Goal: Information Seeking & Learning: Learn about a topic

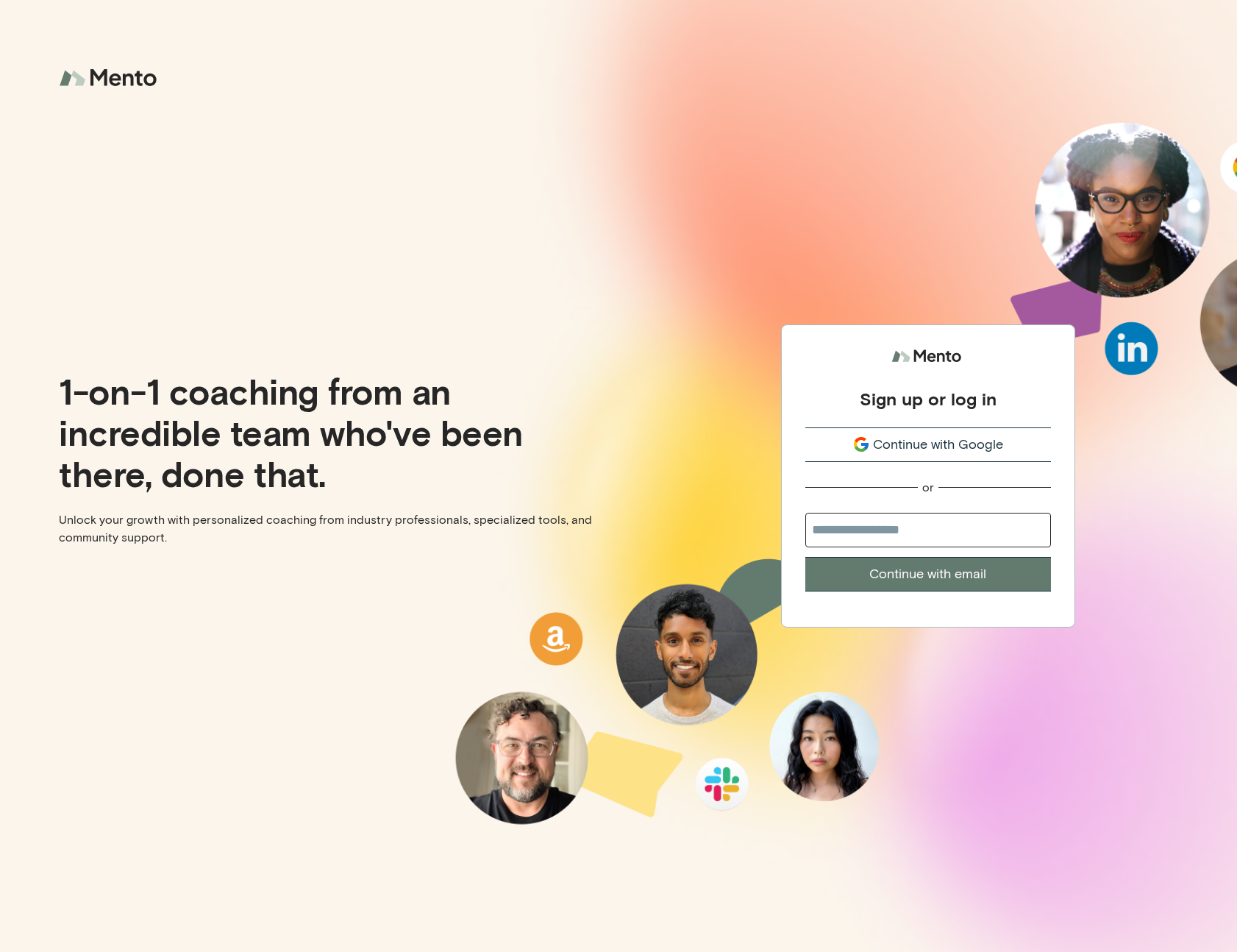
click at [933, 430] on button "Continue with Google" at bounding box center [928, 444] width 245 height 34
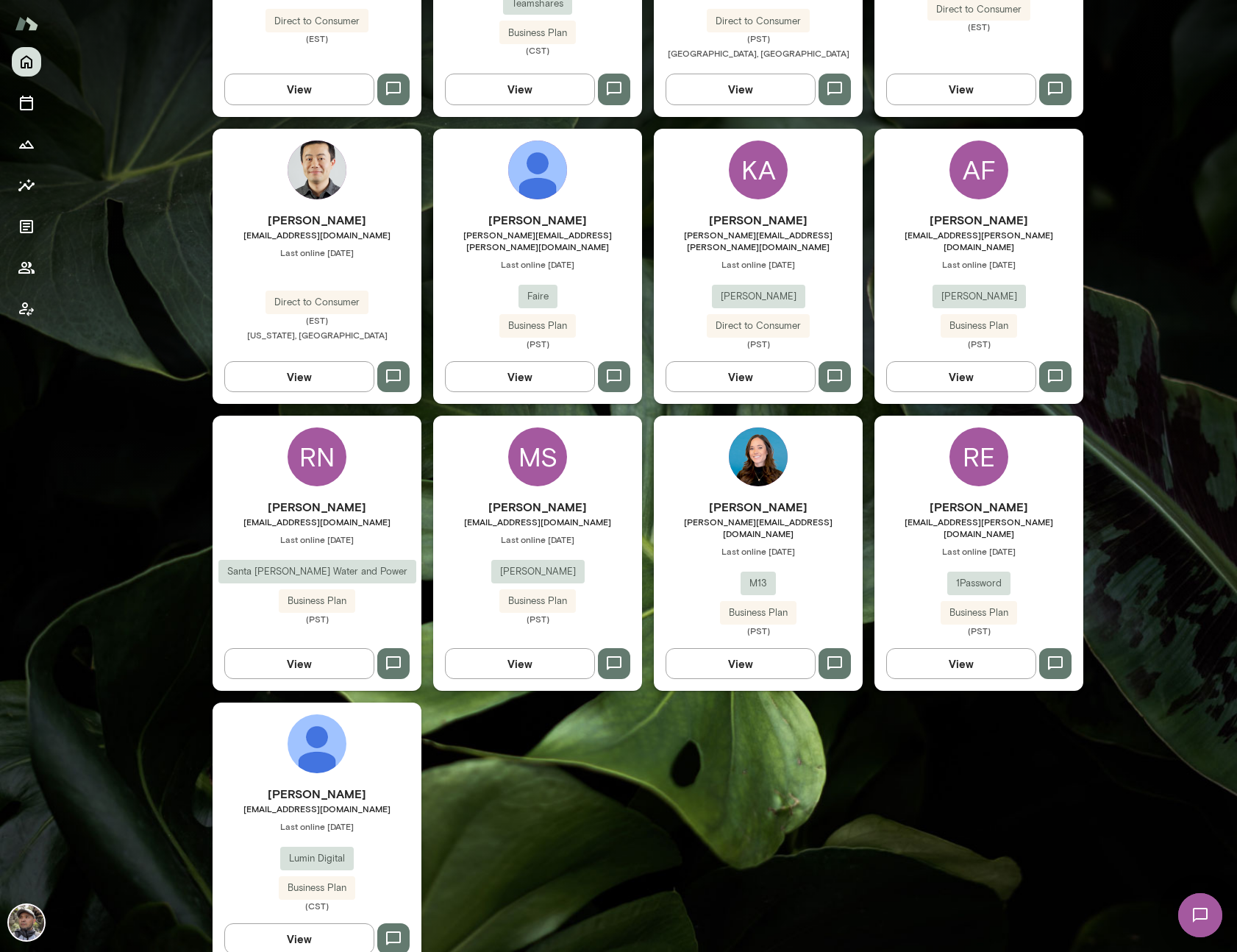
scroll to position [895, 0]
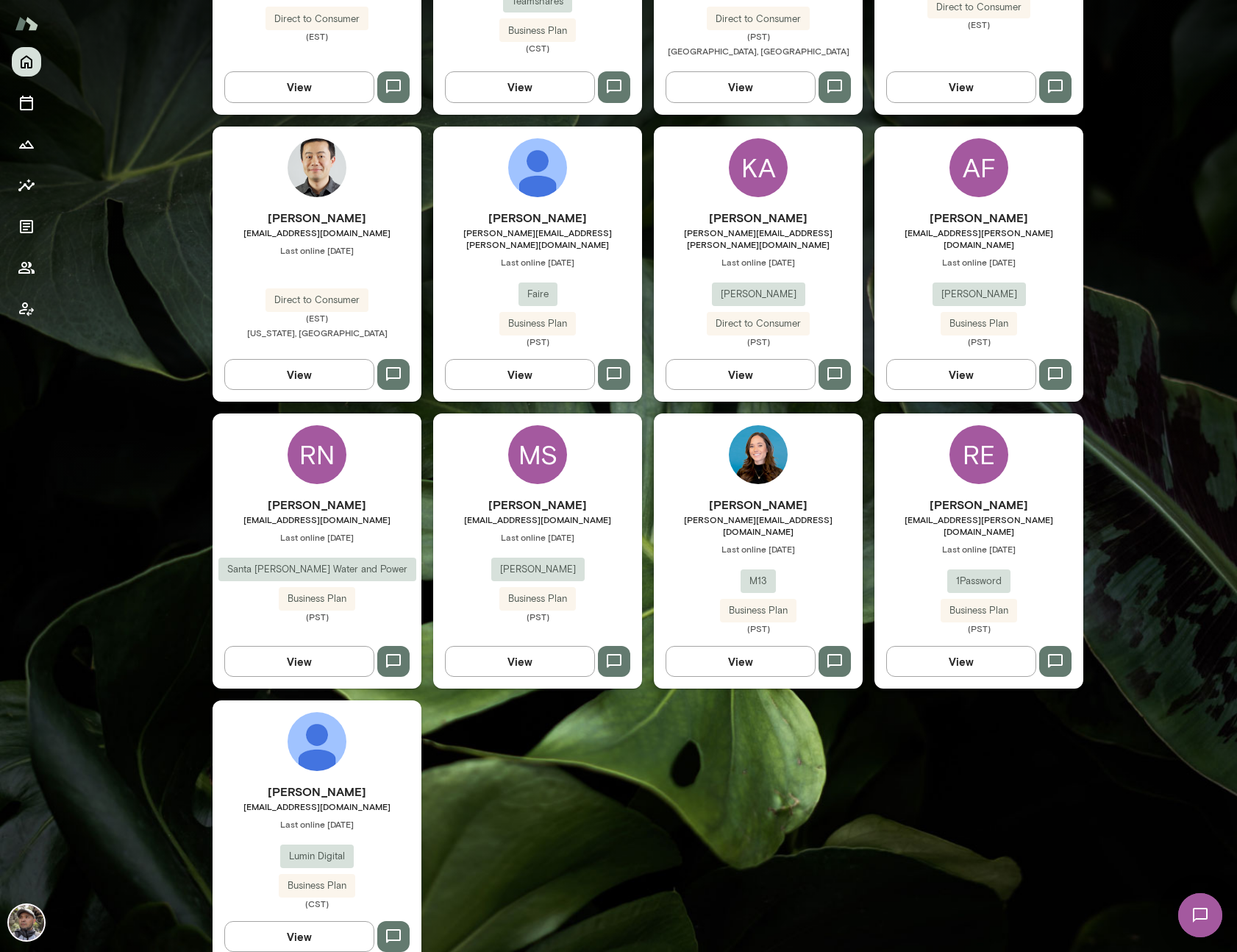
click at [312, 736] on img at bounding box center [316, 740] width 58 height 58
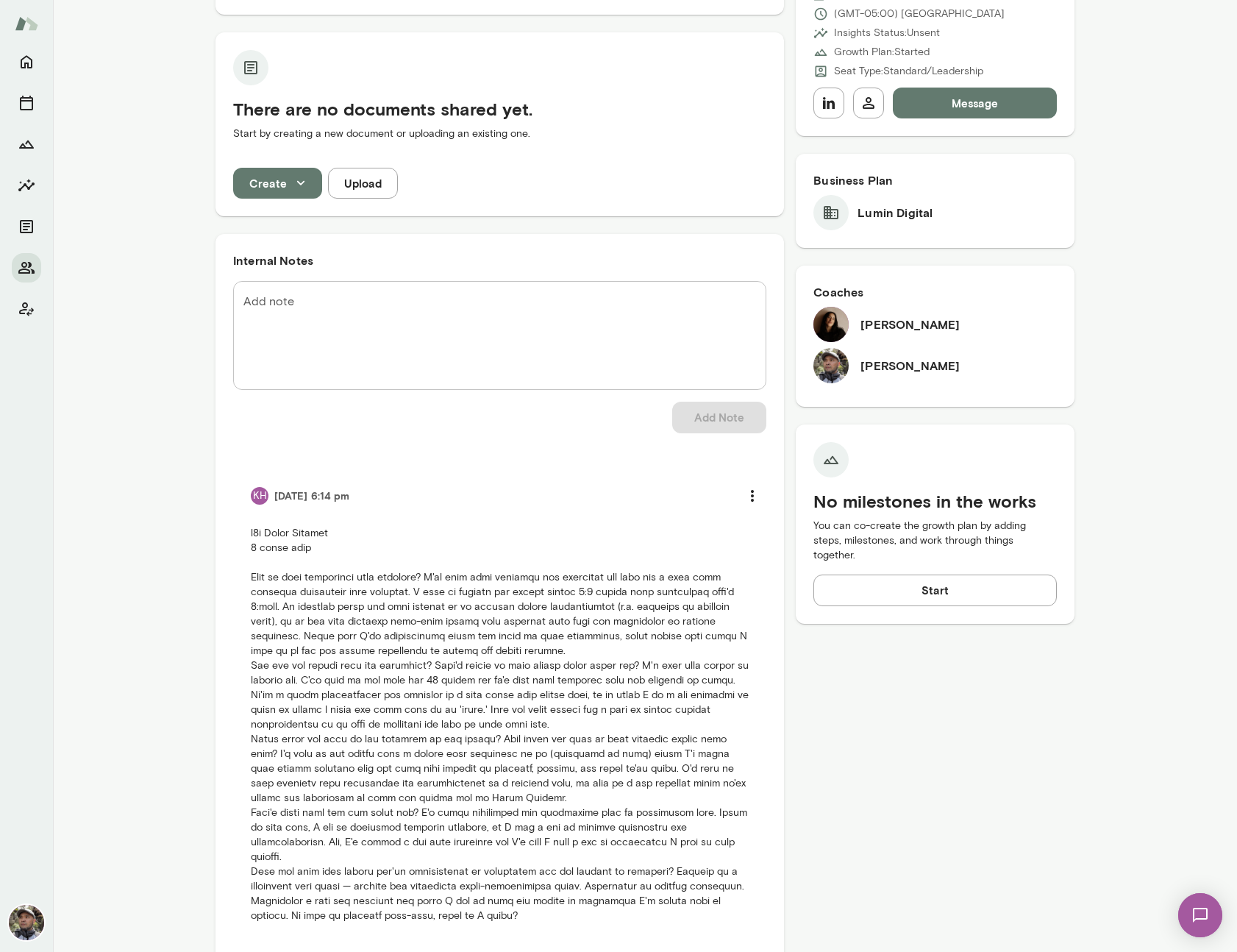
scroll to position [328, 0]
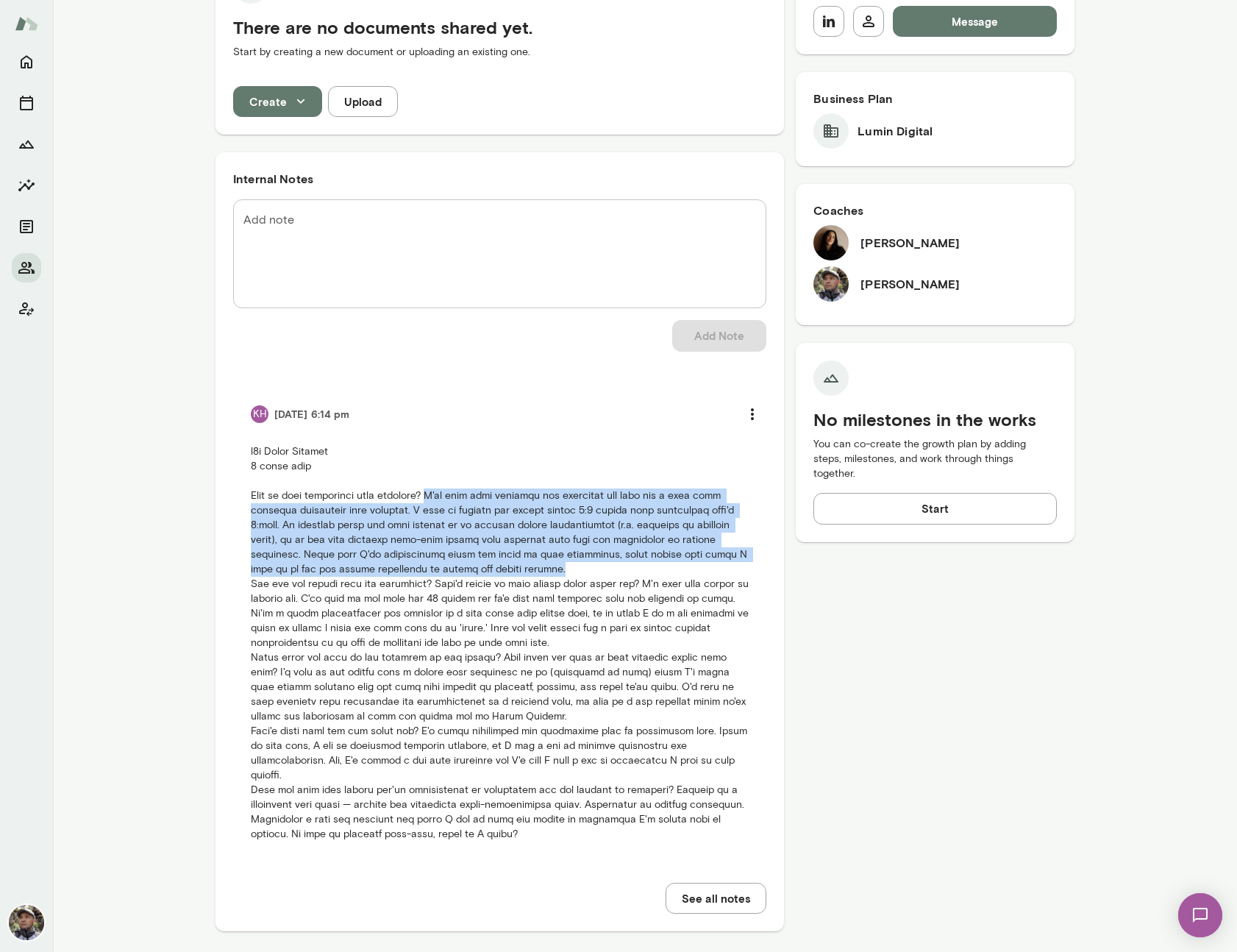
drag, startPoint x: 565, startPoint y: 569, endPoint x: 431, endPoint y: 502, distance: 149.8
click at [431, 502] on p at bounding box center [500, 643] width 498 height 397
copy p "I've done some coaching and trainings and have had a much more positive experie…"
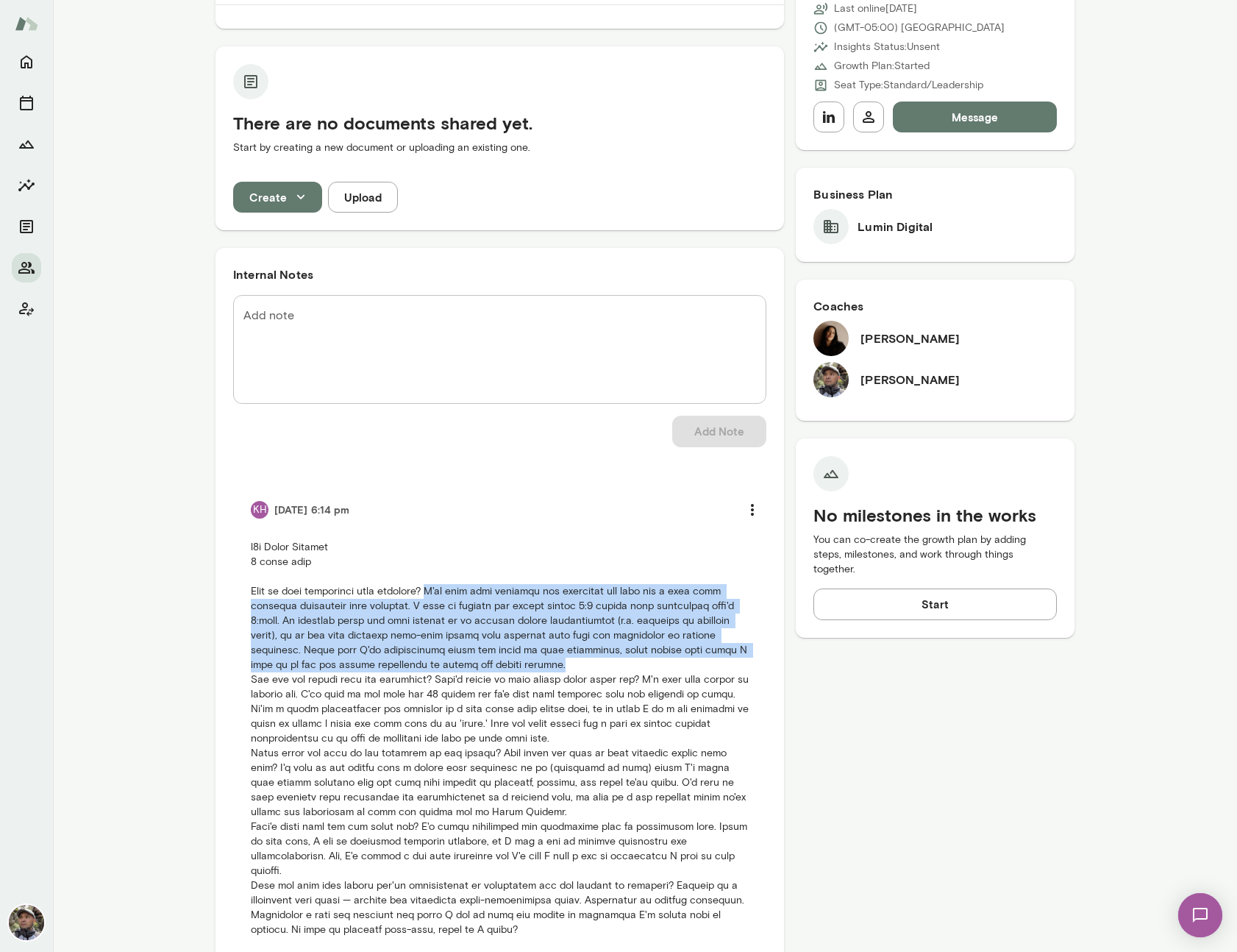
scroll to position [249, 0]
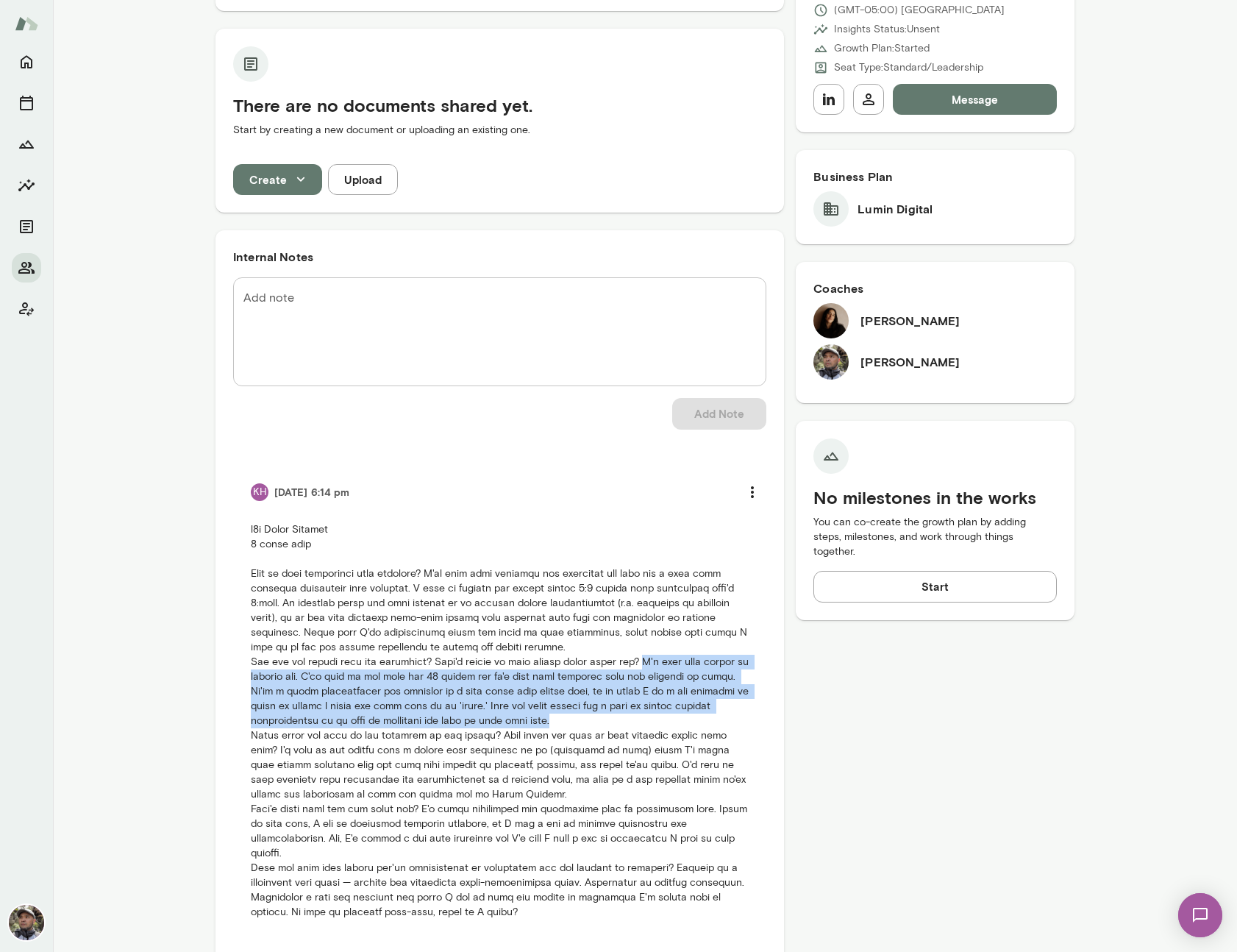
drag, startPoint x: 570, startPoint y: 721, endPoint x: 640, endPoint y: 664, distance: 90.3
click at [640, 664] on p at bounding box center [500, 720] width 498 height 397
copy p "I'm very much liking my current job. I've been in the role for 10 months and it…"
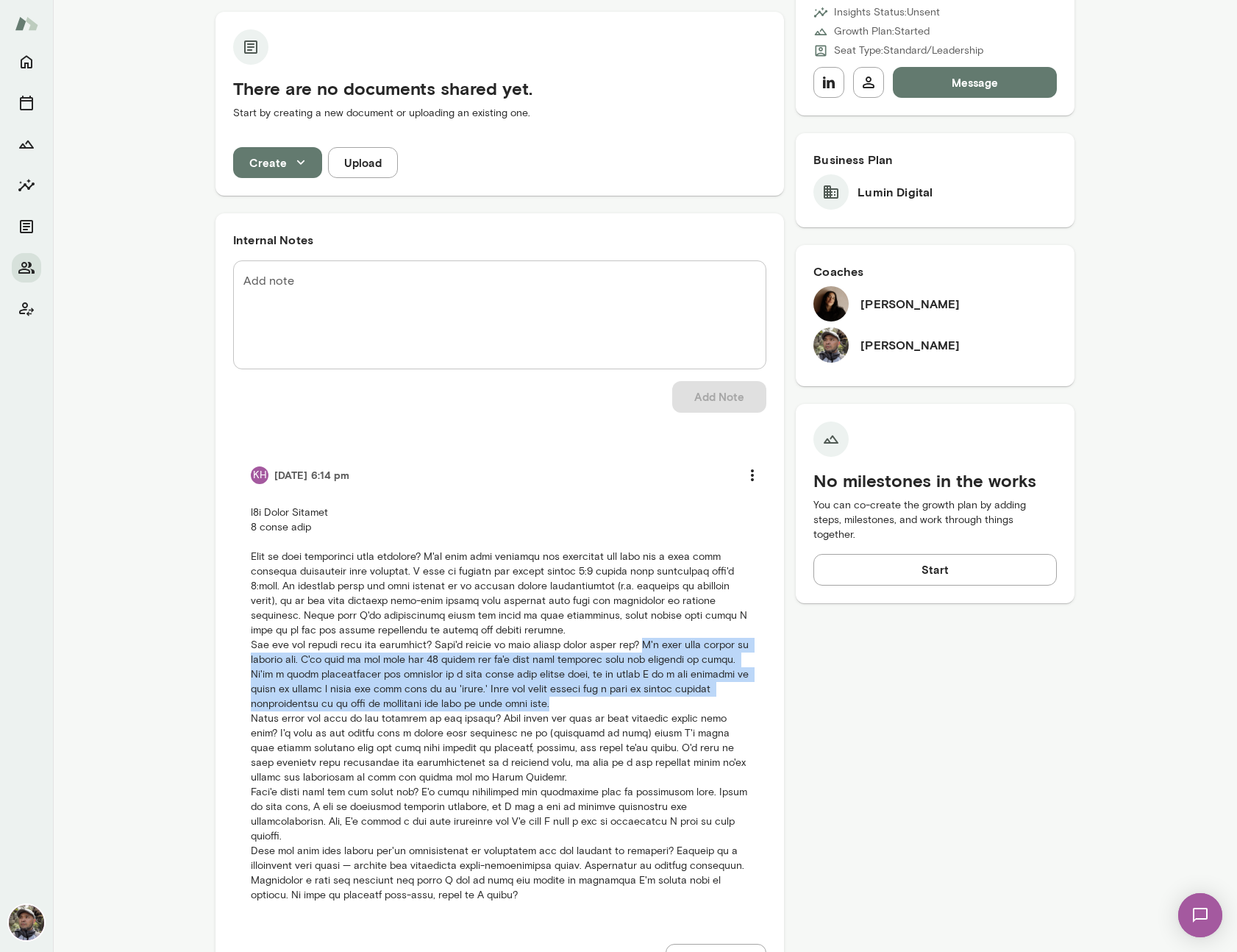
scroll to position [267, 0]
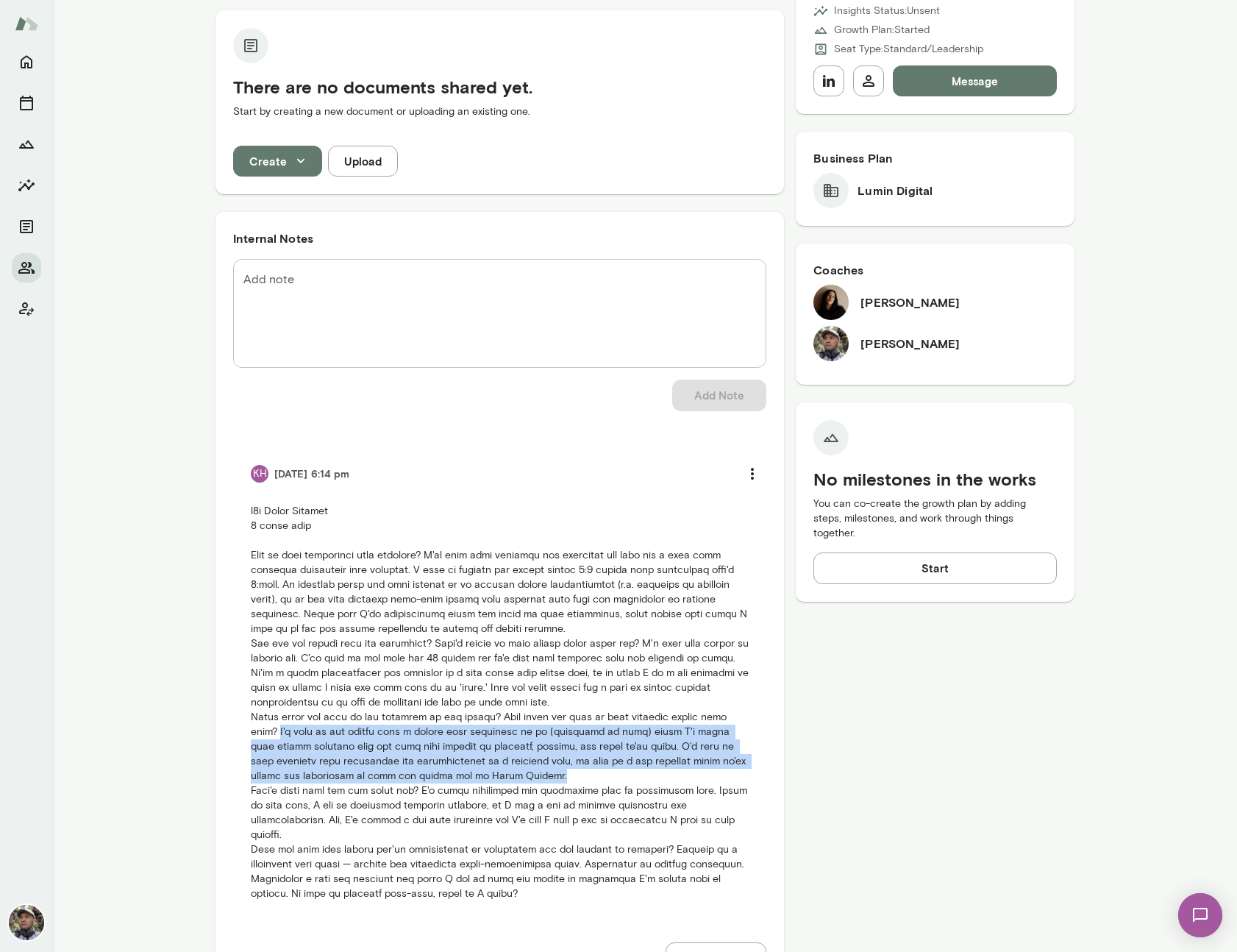
drag, startPoint x: 495, startPoint y: 773, endPoint x: 240, endPoint y: 736, distance: 257.7
click at [240, 736] on li "KH [DATE] 6:14 pm" at bounding box center [499, 679] width 534 height 478
copy p "I'd like to see myself with a bigger team reporting to me (currently in plan) w…"
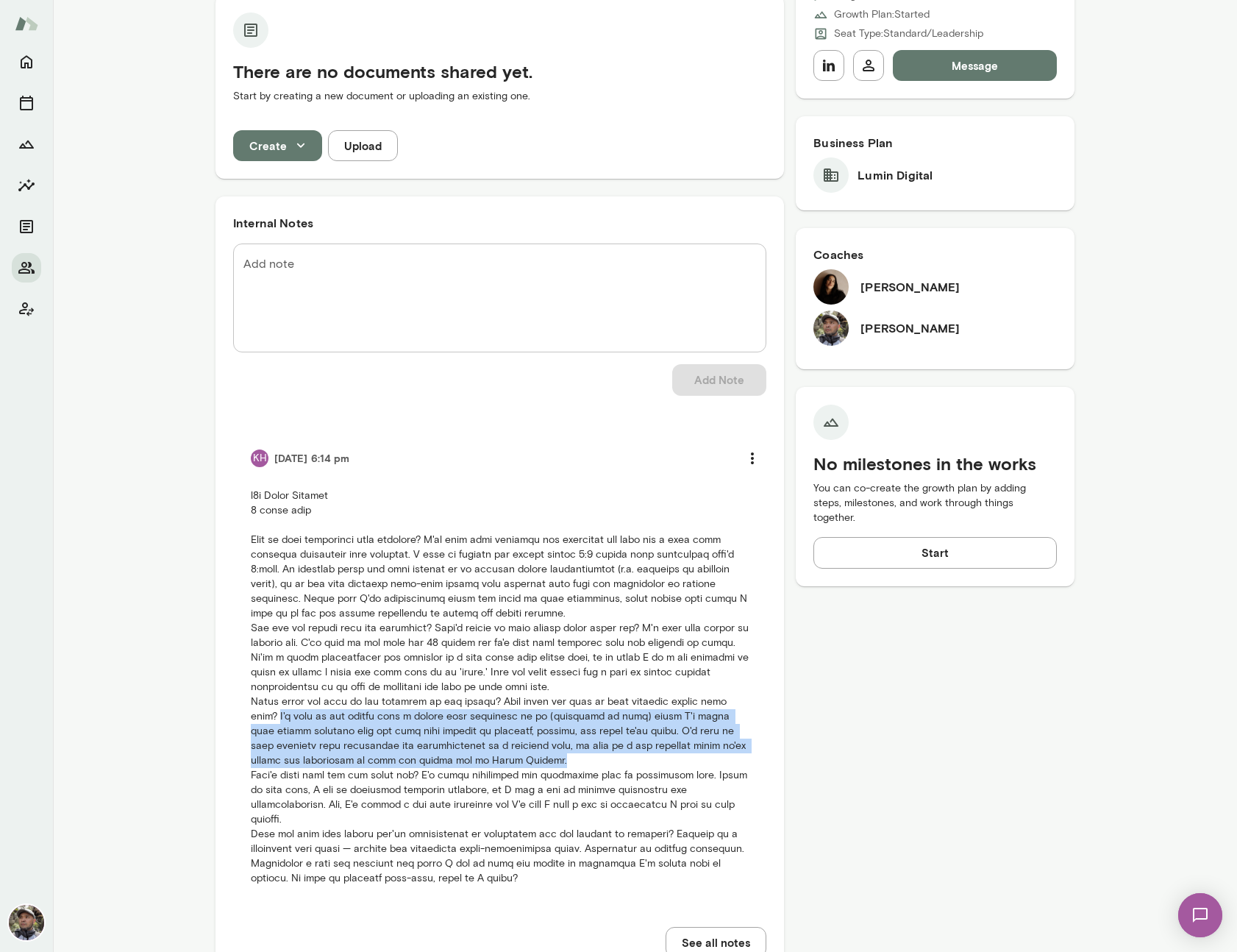
scroll to position [301, 0]
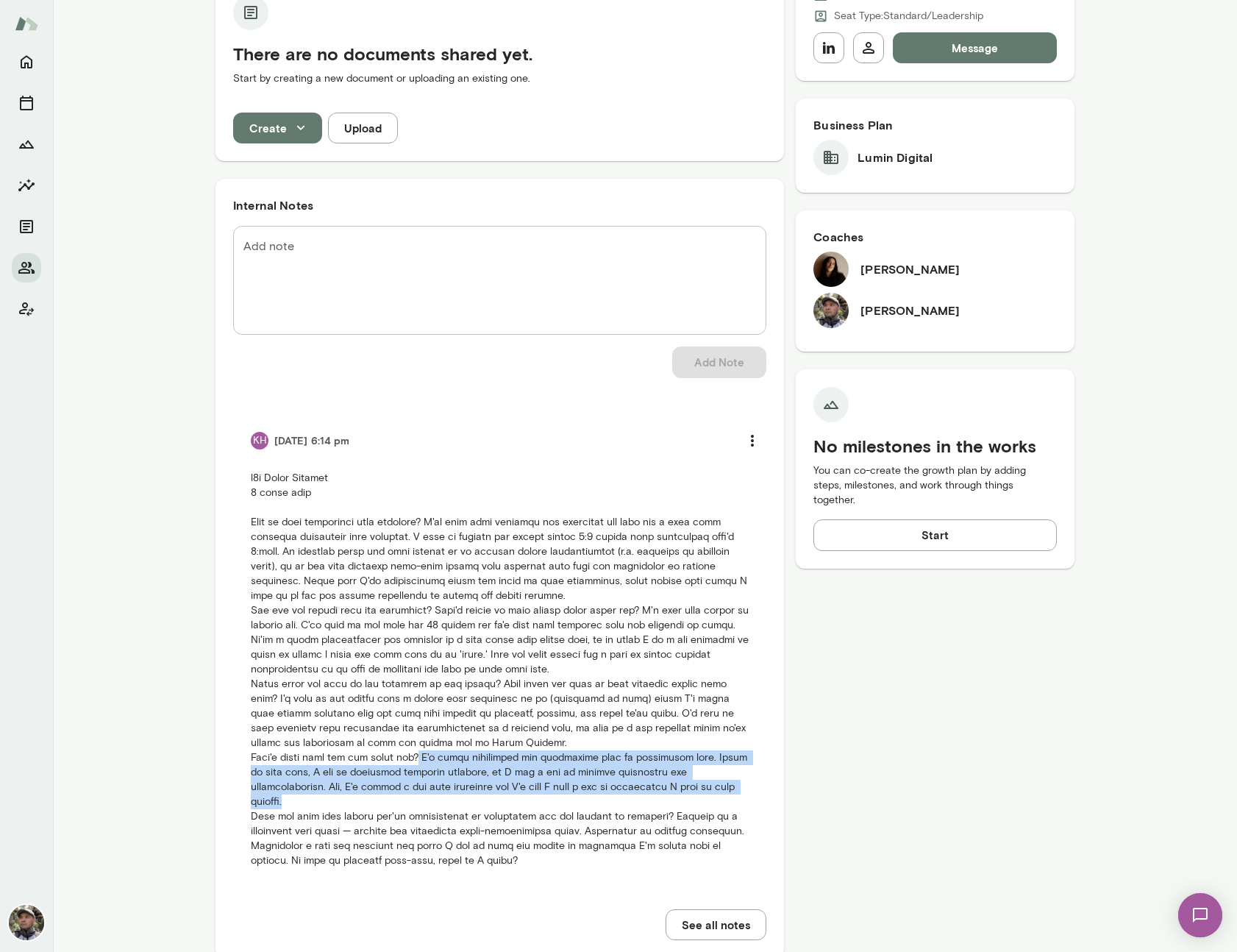
drag, startPoint x: 680, startPoint y: 787, endPoint x: 414, endPoint y: 763, distance: 267.1
click at [414, 763] on p at bounding box center [500, 669] width 498 height 397
drag, startPoint x: 414, startPoint y: 759, endPoint x: 663, endPoint y: 790, distance: 250.9
click at [663, 790] on p at bounding box center [500, 669] width 498 height 397
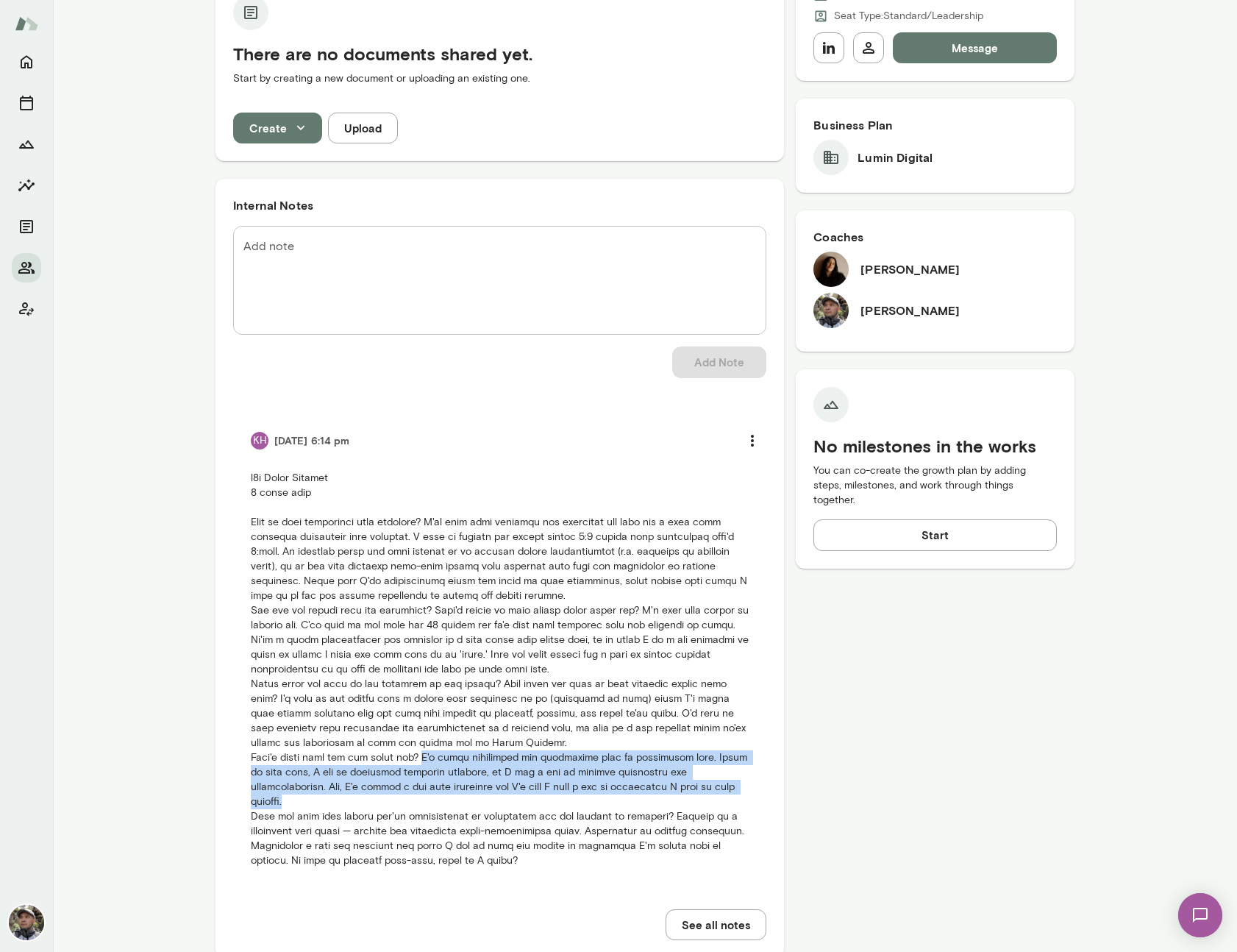
copy p "I'm still navigating the transition into my leadership role. Prior to this role…"
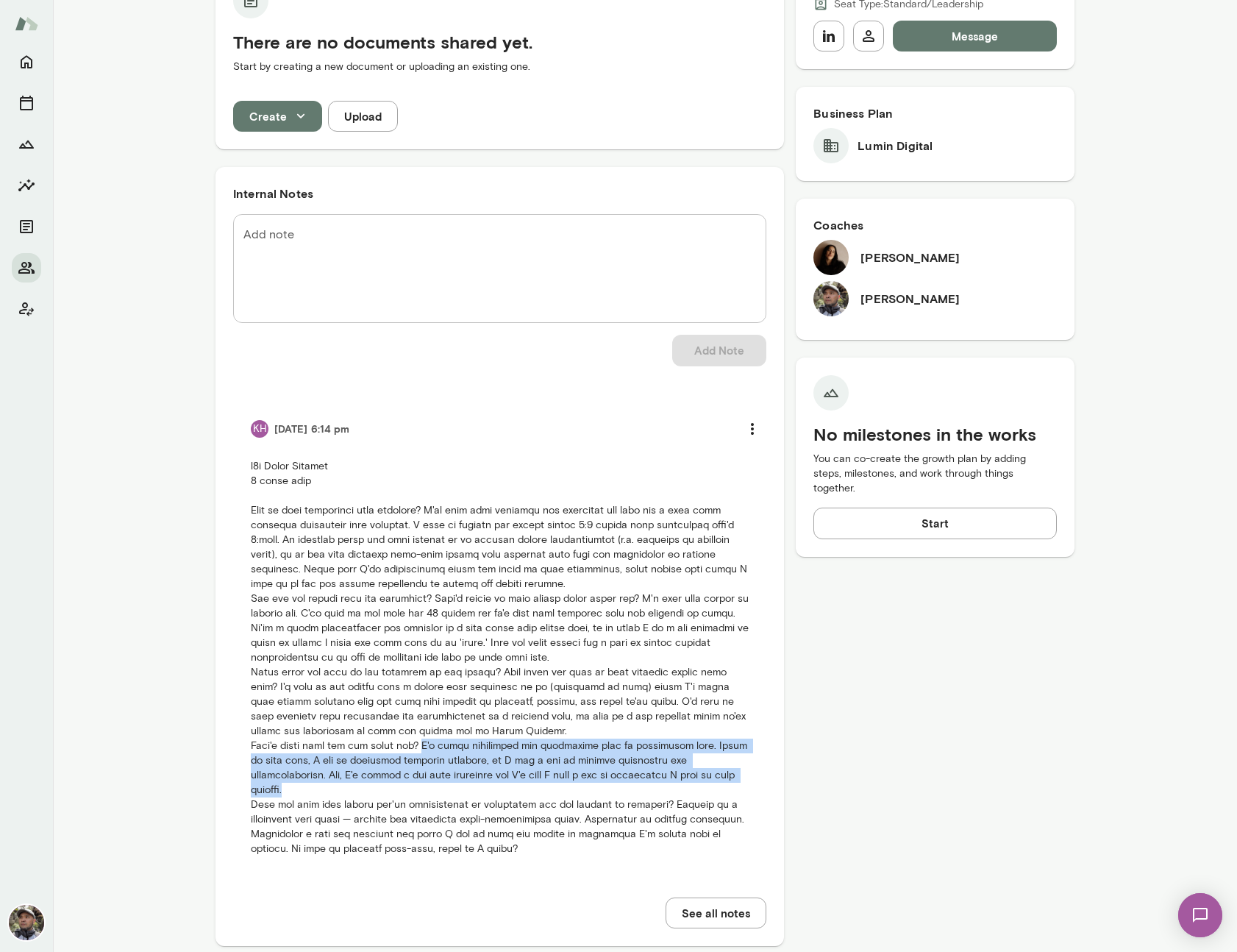
scroll to position [328, 0]
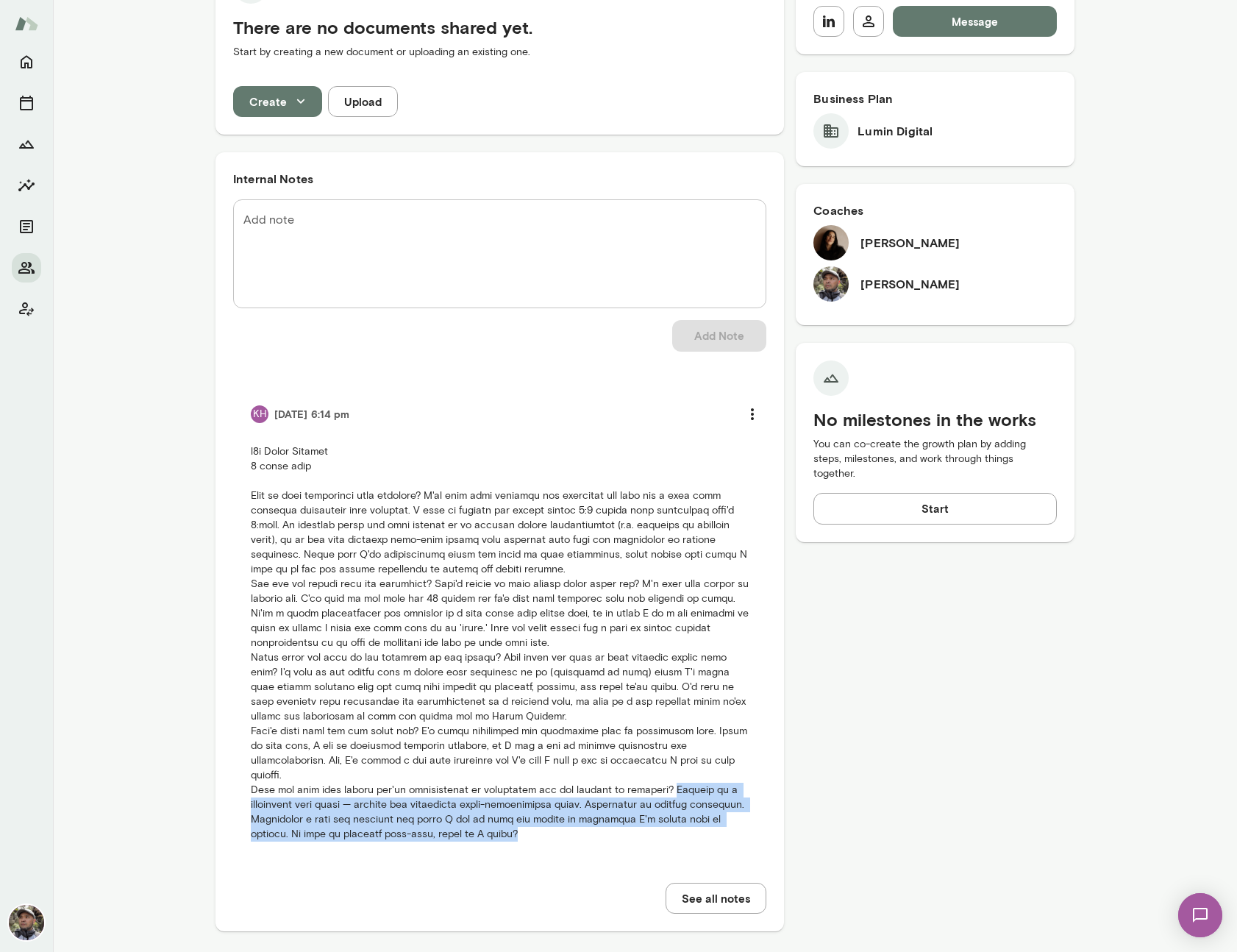
drag, startPoint x: 675, startPoint y: 777, endPoint x: 479, endPoint y: 818, distance: 200.2
click at [481, 818] on p at bounding box center [500, 643] width 498 height 397
copy p "Process is a particular pain point — working and supporting cross-departmental …"
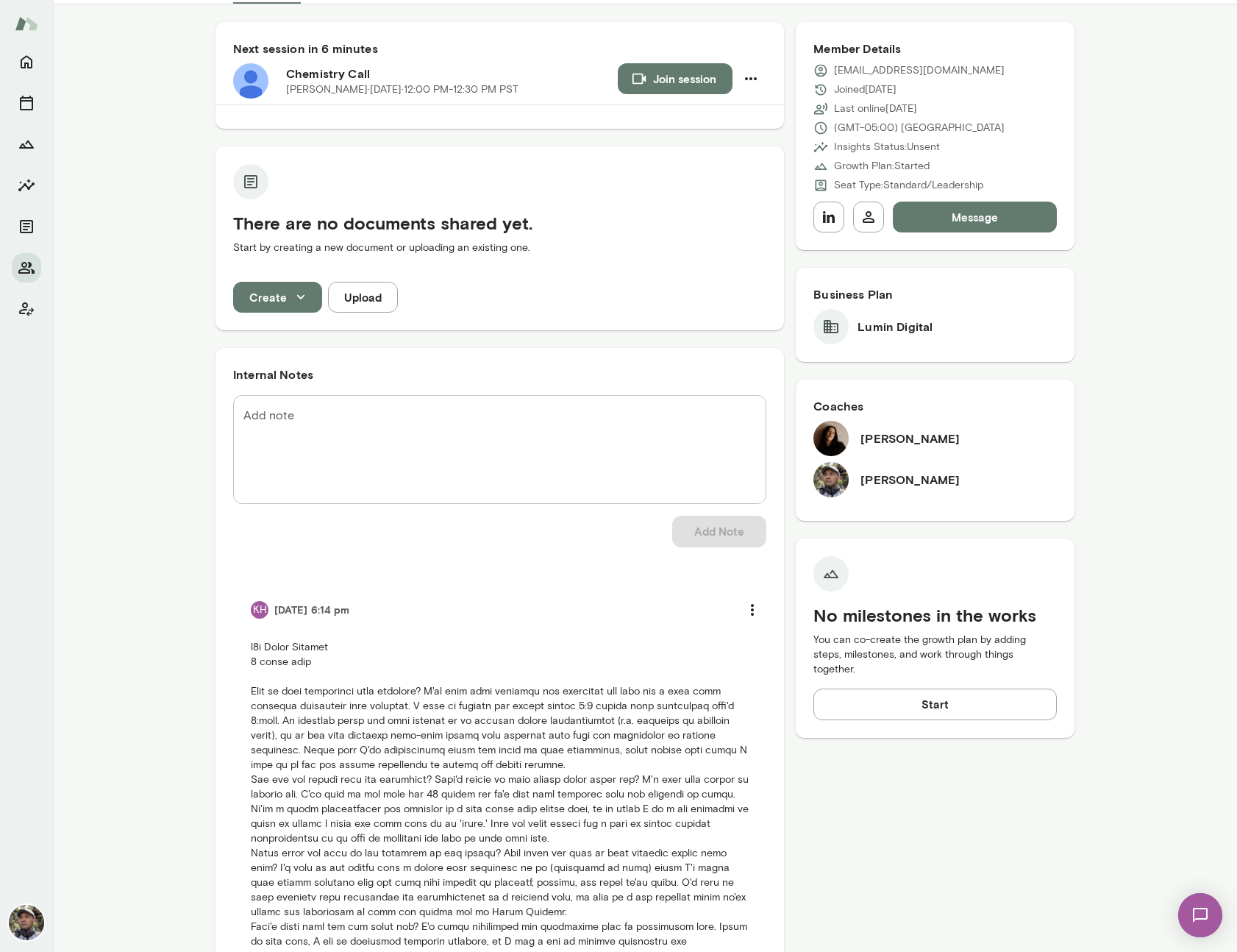
scroll to position [0, 0]
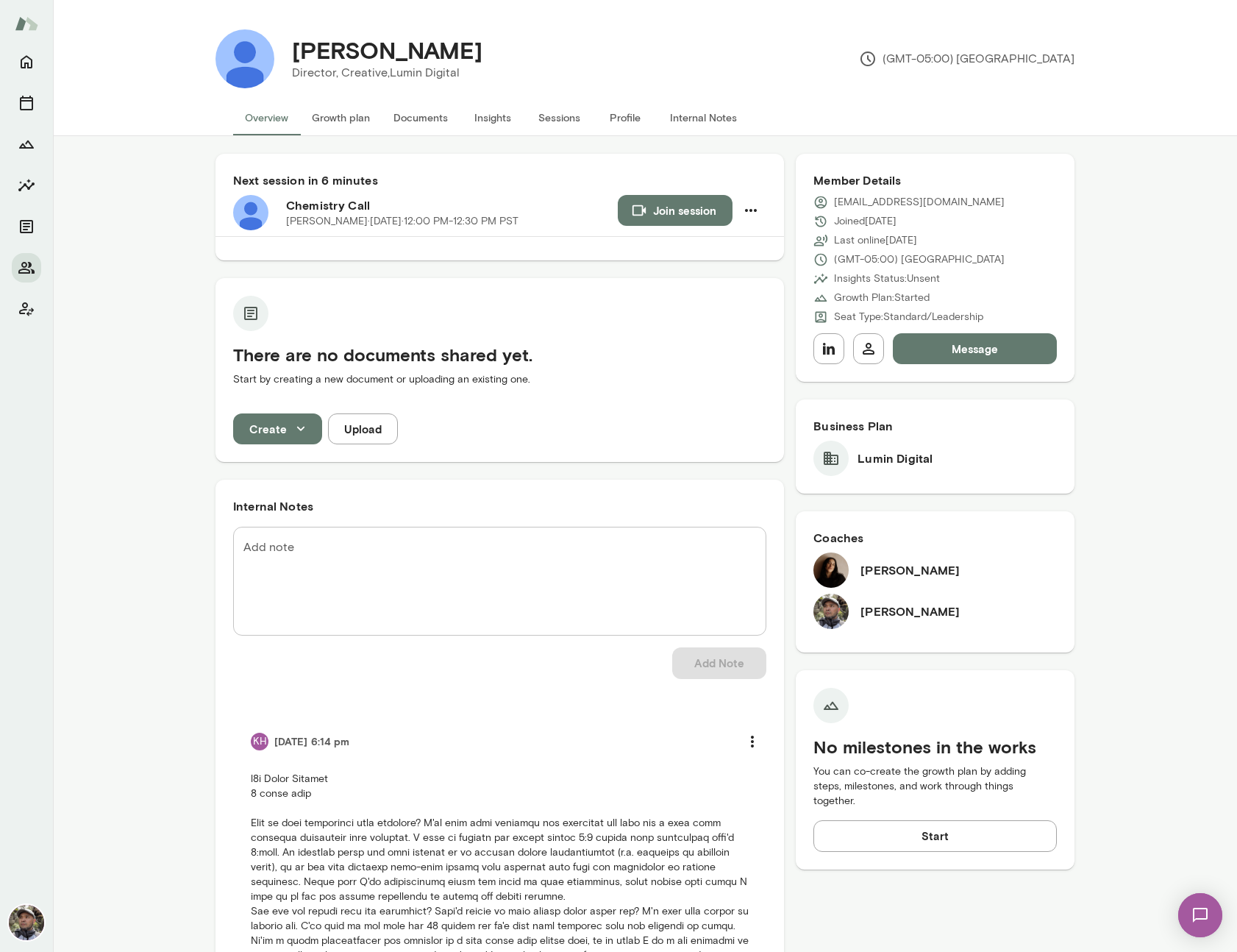
click at [319, 116] on button "Growth plan" at bounding box center [340, 117] width 81 height 35
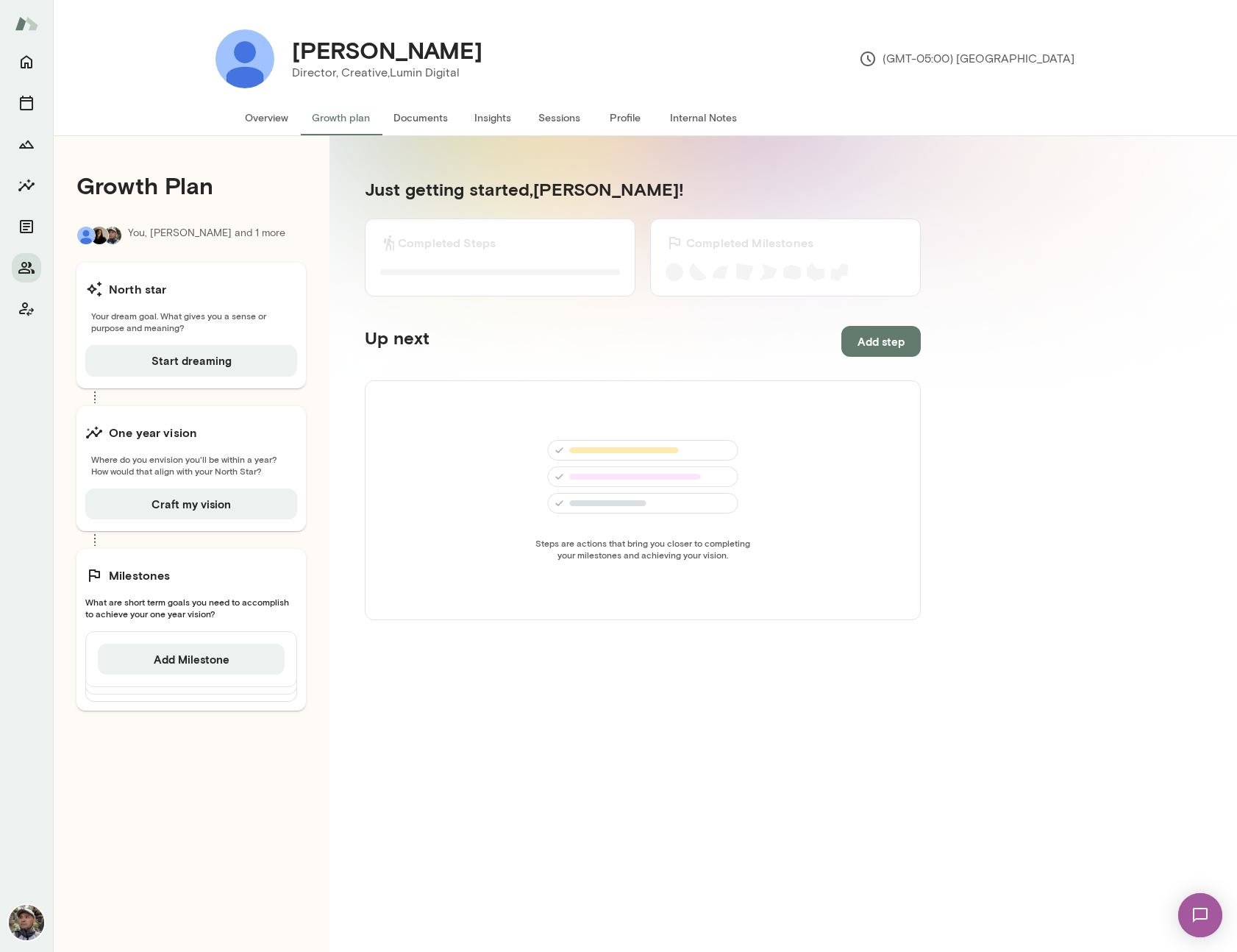
click at [425, 118] on button "Documents" at bounding box center [420, 117] width 78 height 35
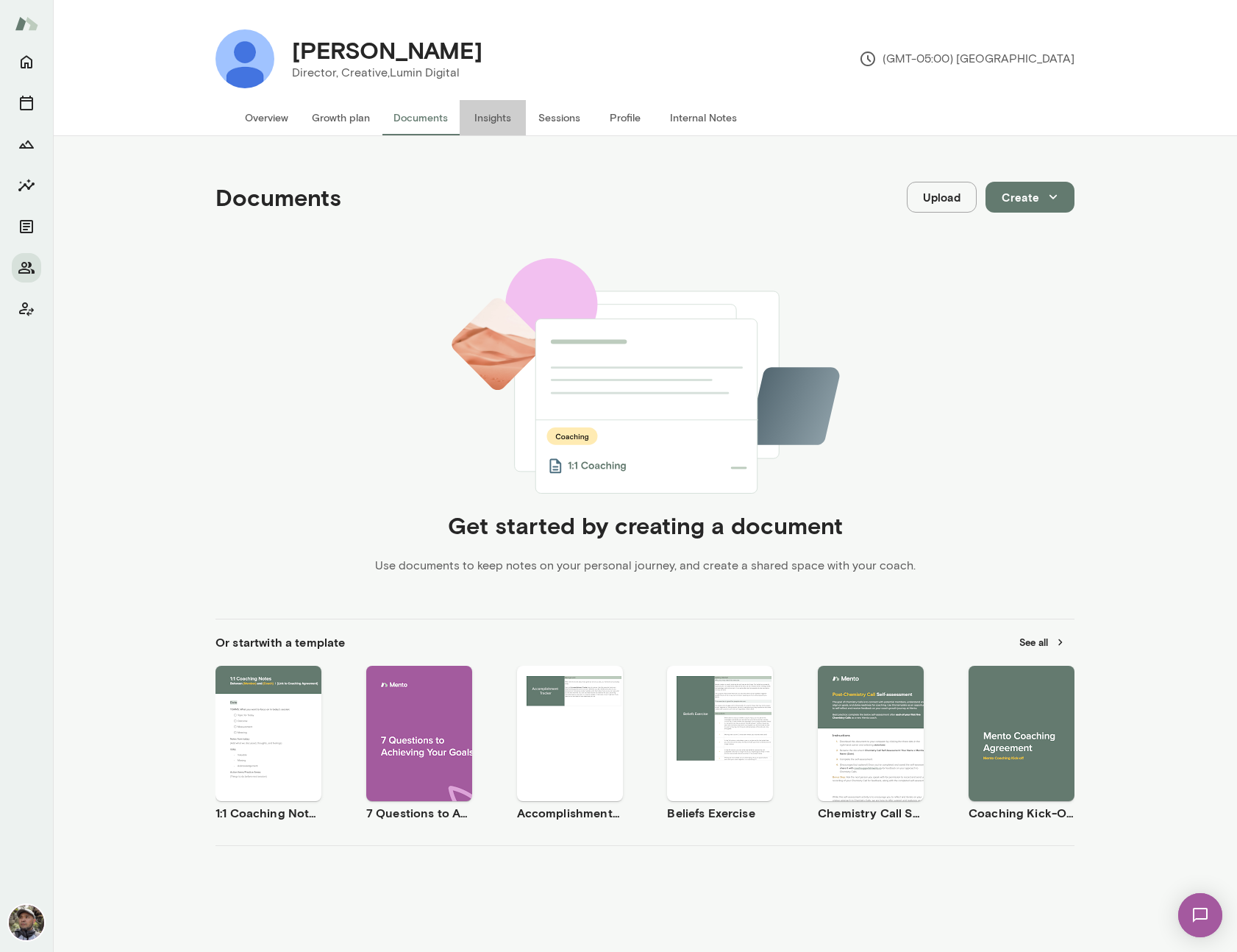
click at [478, 115] on button "Insights" at bounding box center [493, 117] width 66 height 35
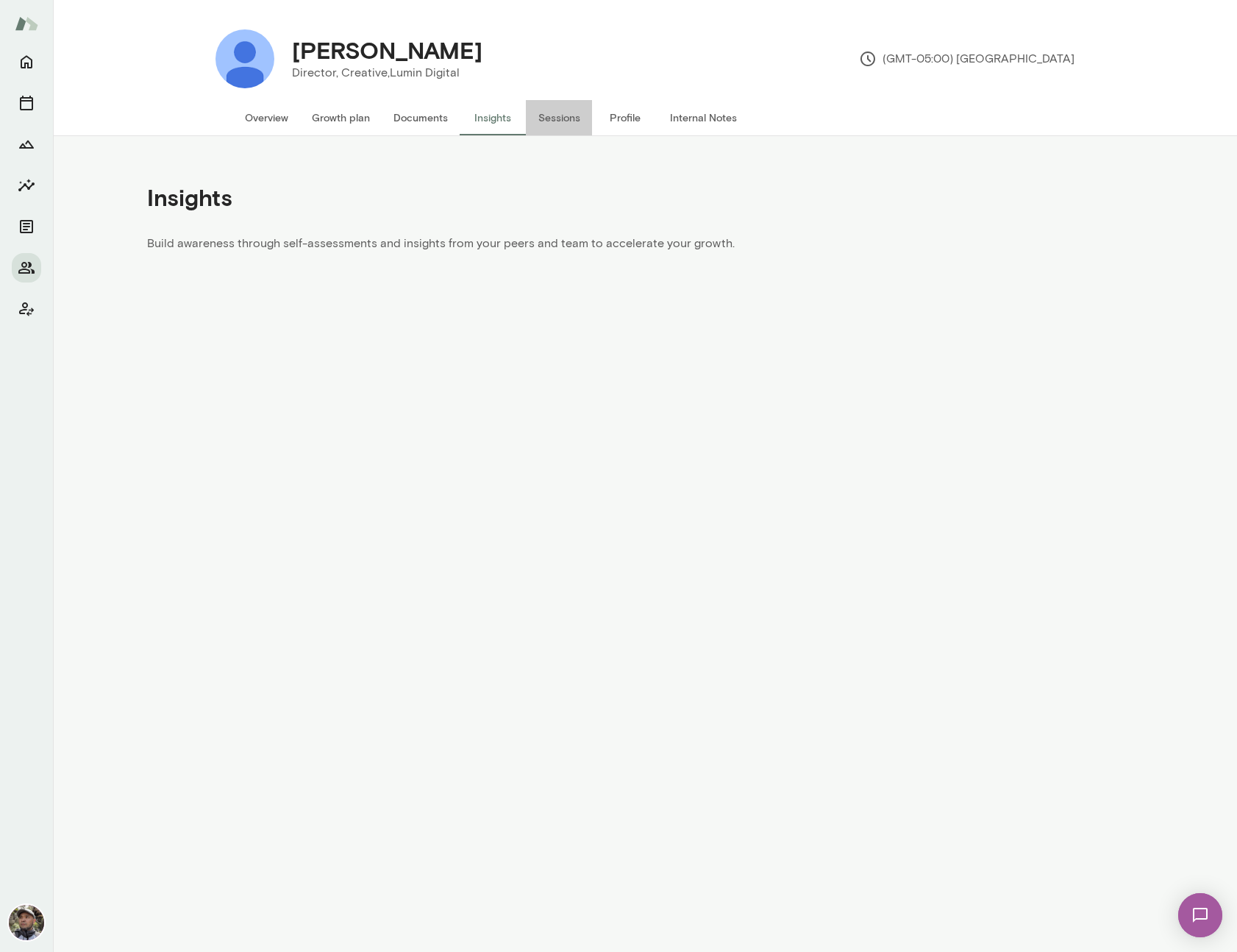
click at [541, 122] on button "Sessions" at bounding box center [559, 117] width 66 height 35
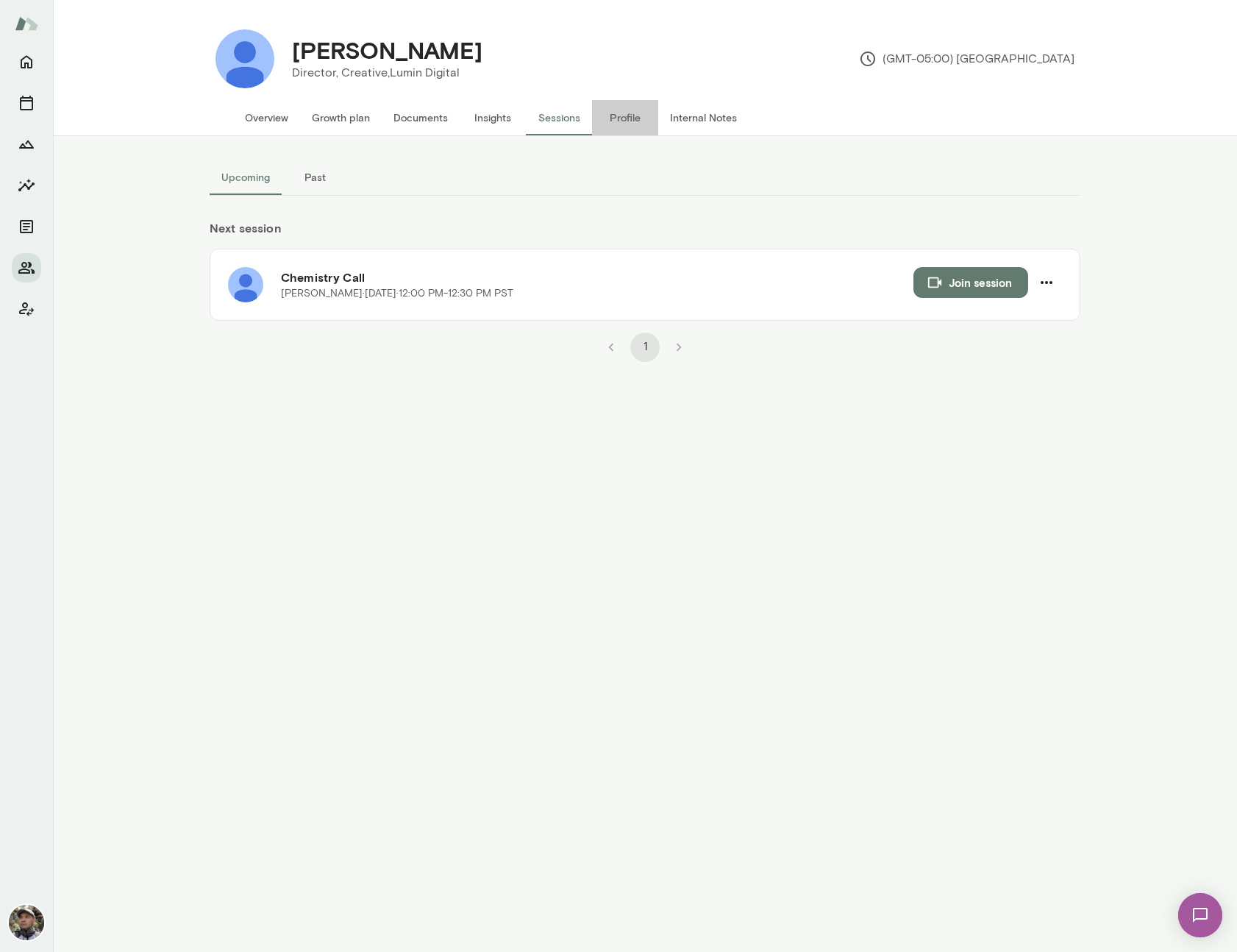
click at [626, 116] on button "Profile" at bounding box center [625, 117] width 66 height 35
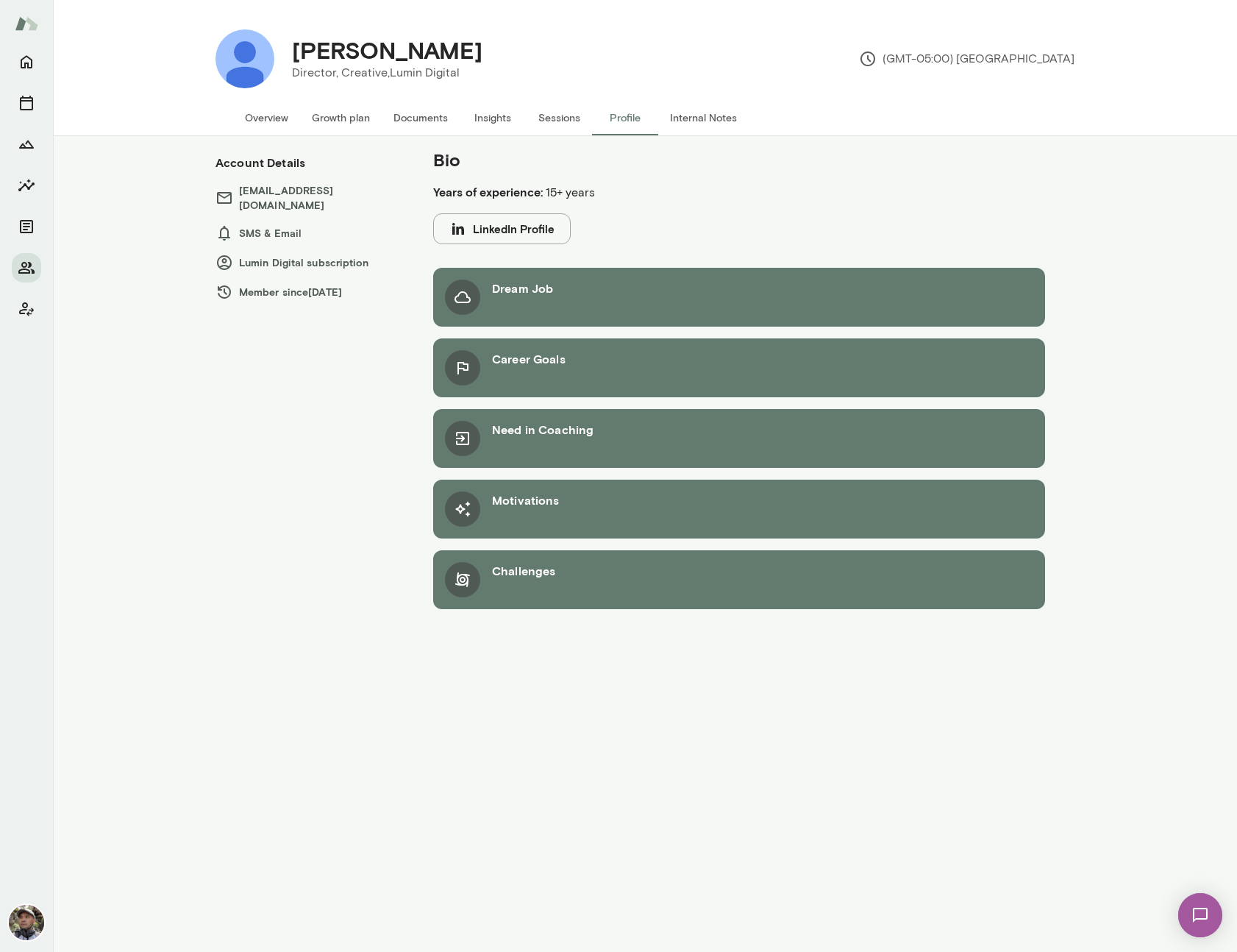
click at [531, 292] on h6 "Dream Job" at bounding box center [523, 288] width 61 height 17
drag, startPoint x: 553, startPoint y: 297, endPoint x: 560, endPoint y: 304, distance: 9.9
click at [555, 299] on div "Dream Job" at bounding box center [739, 296] width 612 height 58
click at [421, 294] on div "Bio Years of experience: 15+ years LinkedIn Profile Dream Job Career Goals Need…" at bounding box center [740, 384] width 671 height 473
click at [473, 301] on div at bounding box center [463, 297] width 35 height 35
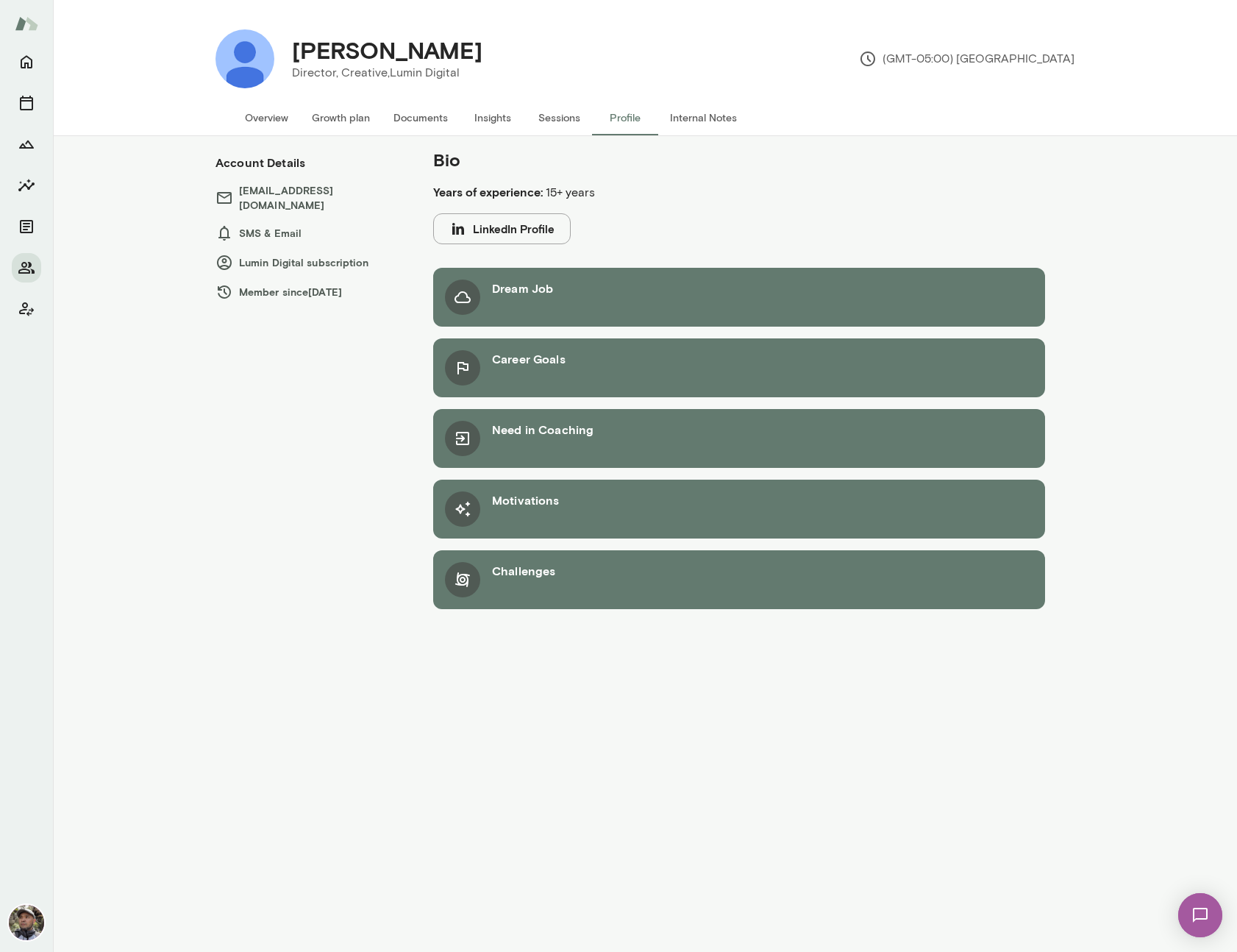
click at [482, 334] on section "Dream Job Career Goals Need in Coaching Motivations Challenges" at bounding box center [739, 438] width 612 height 341
click at [496, 375] on div "Career Goals" at bounding box center [529, 367] width 74 height 35
click at [536, 223] on button "LinkedIn Profile" at bounding box center [502, 229] width 138 height 31
